Goal: Information Seeking & Learning: Learn about a topic

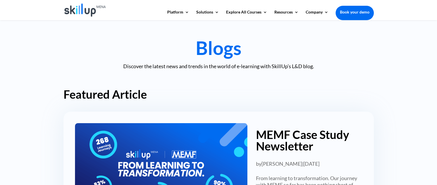
scroll to position [172, 0]
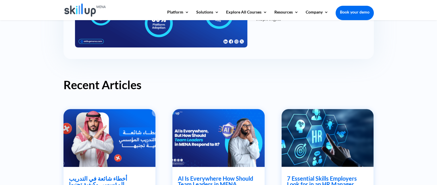
drag, startPoint x: 279, startPoint y: 96, endPoint x: 281, endPoint y: 164, distance: 68.7
drag, startPoint x: 281, startPoint y: 164, endPoint x: 258, endPoint y: 77, distance: 90.8
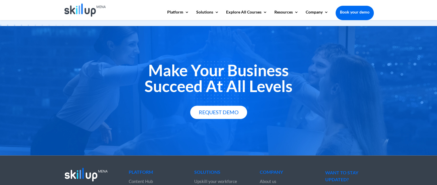
scroll to position [776, 0]
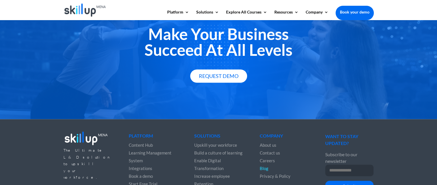
click at [206, 30] on h2 "Make Your Business Succeed At All Levels" at bounding box center [219, 43] width 310 height 34
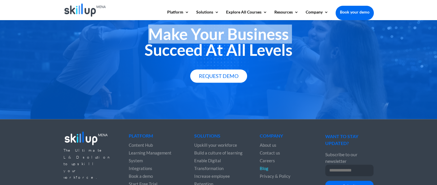
click at [206, 30] on h2 "Make Your Business Succeed At All Levels" at bounding box center [219, 43] width 310 height 34
copy h2 "Make Your Business"
click at [202, 31] on h2 "Make Your Business Succeed At All Levels" at bounding box center [219, 43] width 310 height 34
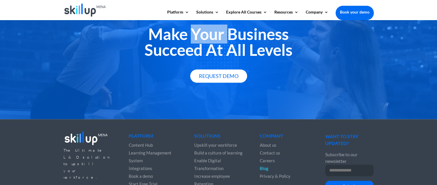
click at [202, 31] on h2 "Make Your Business Succeed At All Levels" at bounding box center [219, 43] width 310 height 34
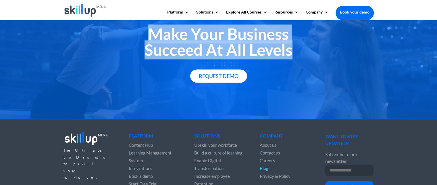
drag, startPoint x: 202, startPoint y: 31, endPoint x: 208, endPoint y: 50, distance: 20.5
click at [208, 50] on h2 "Make Your Business Succeed At All Levels" at bounding box center [219, 43] width 310 height 34
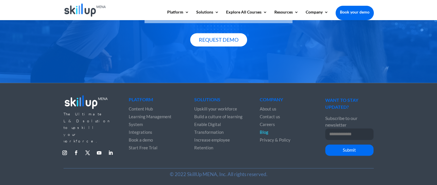
scroll to position [813, 0]
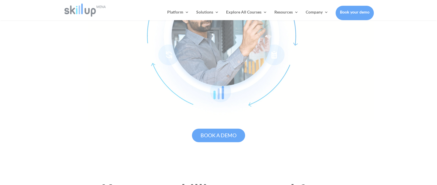
scroll to position [316, 0]
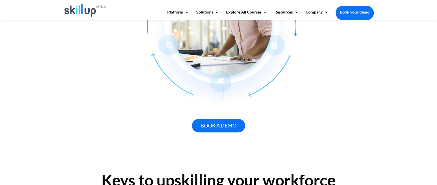
drag, startPoint x: 304, startPoint y: 135, endPoint x: 309, endPoint y: 140, distance: 7.5
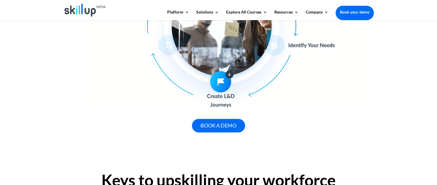
click at [59, 105] on div "We provide you with the content, know-how and guidance to implement successful …" at bounding box center [218, 15] width 437 height 278
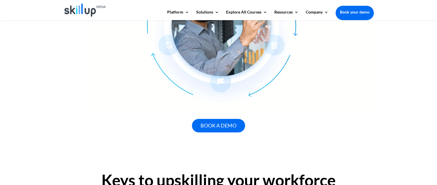
drag, startPoint x: 91, startPoint y: 128, endPoint x: 102, endPoint y: 124, distance: 12.5
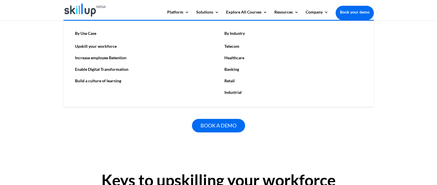
drag, startPoint x: 98, startPoint y: 47, endPoint x: 101, endPoint y: 46, distance: 3.6
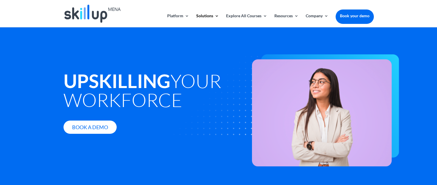
click at [155, 86] on strong "Upskilling" at bounding box center [117, 81] width 107 height 22
drag, startPoint x: 155, startPoint y: 86, endPoint x: 166, endPoint y: 83, distance: 11.1
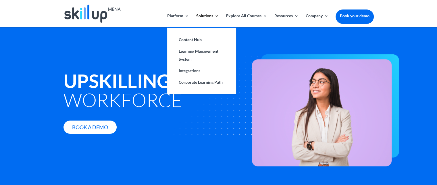
drag, startPoint x: 166, startPoint y: 83, endPoint x: 193, endPoint y: 26, distance: 62.7
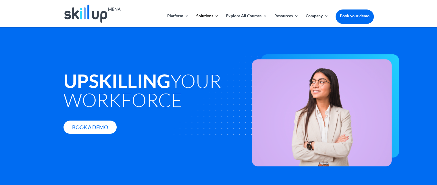
drag, startPoint x: 193, startPoint y: 26, endPoint x: 148, endPoint y: 13, distance: 46.4
click at [148, 13] on div at bounding box center [219, 13] width 310 height 27
